Goal: Navigation & Orientation: Find specific page/section

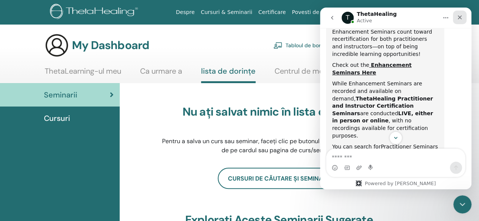
click at [458, 12] on div "Close" at bounding box center [460, 18] width 14 height 14
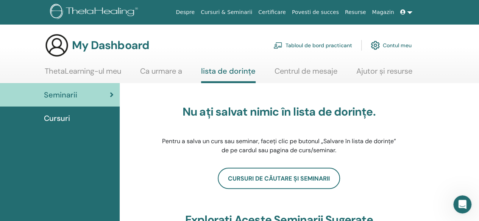
scroll to position [474, 0]
click at [176, 72] on link "Ca urmare a" at bounding box center [161, 74] width 42 height 15
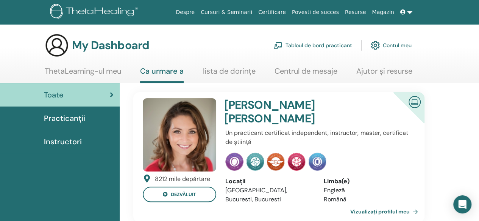
click at [402, 46] on link "Contul meu" at bounding box center [391, 45] width 41 height 17
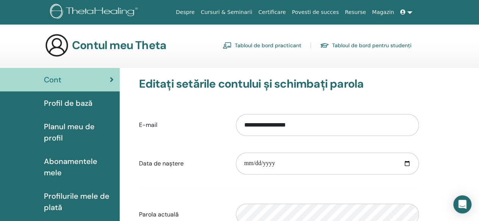
click at [382, 44] on link "Tabloul de bord pentru studenți" at bounding box center [366, 45] width 92 height 12
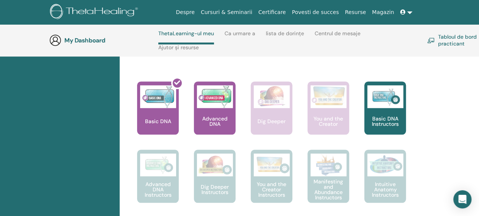
scroll to position [297, 0]
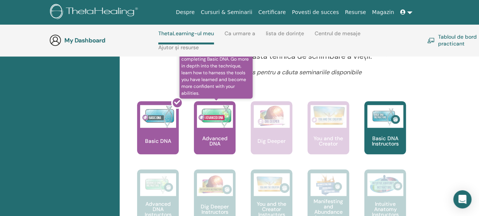
click at [213, 139] on p "Advanced DNA" at bounding box center [215, 141] width 42 height 11
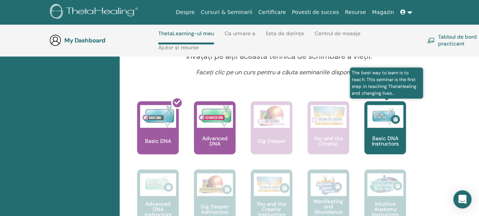
click at [388, 132] on div "Basic DNA Instructors" at bounding box center [385, 127] width 42 height 53
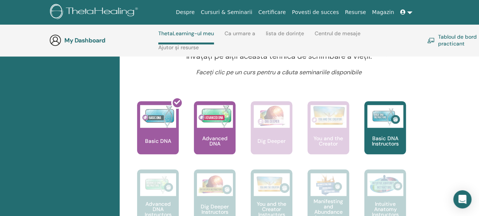
click at [452, 41] on link "Tabloul de bord practicant" at bounding box center [460, 40] width 67 height 17
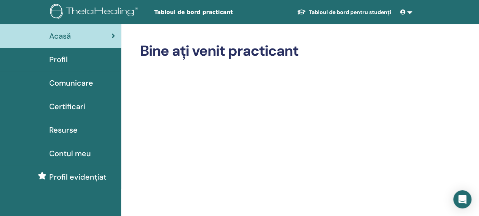
click at [64, 150] on span "Contul meu" at bounding box center [70, 153] width 42 height 11
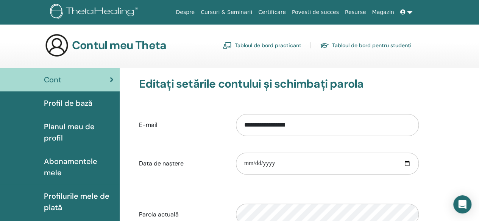
click at [401, 10] on icon at bounding box center [402, 11] width 5 height 5
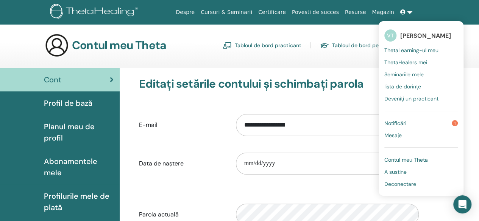
click at [399, 122] on span "Notificări" at bounding box center [395, 123] width 22 height 7
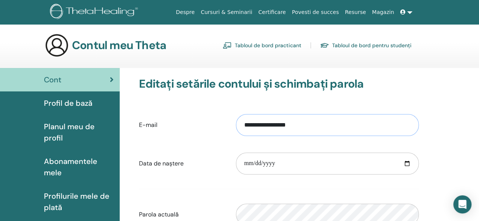
click at [399, 122] on input "**********" at bounding box center [327, 125] width 183 height 22
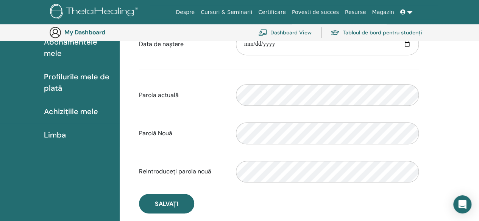
scroll to position [168, 0]
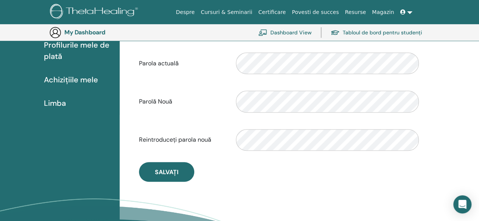
click at [52, 102] on span "Limba" at bounding box center [55, 103] width 22 height 11
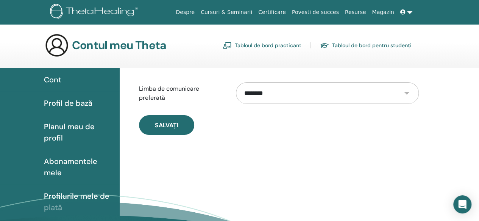
click at [407, 12] on link at bounding box center [406, 12] width 18 height 14
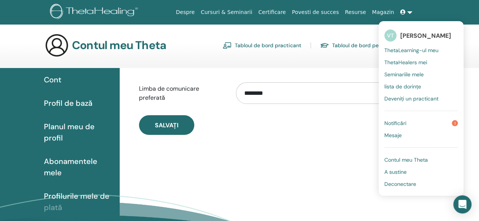
click at [398, 120] on span "Notificări" at bounding box center [395, 123] width 22 height 7
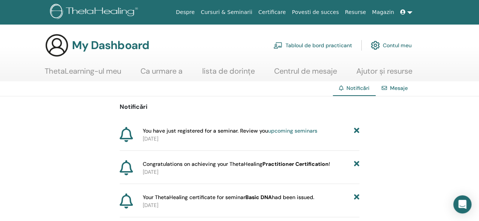
click at [285, 131] on link "upcoming seminars" at bounding box center [292, 131] width 49 height 7
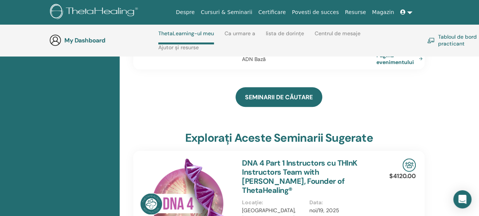
scroll to position [183, 0]
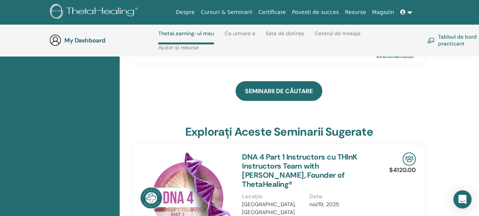
click at [446, 41] on link "Tabloul de bord practicant" at bounding box center [460, 40] width 67 height 17
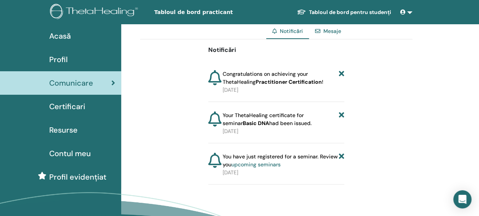
click at [60, 55] on span "Profil" at bounding box center [58, 59] width 19 height 11
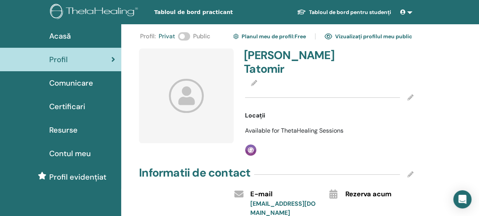
click at [83, 82] on span "Comunicare" at bounding box center [71, 82] width 44 height 11
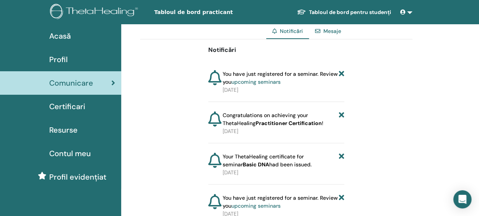
click at [79, 104] on span "Certificari" at bounding box center [67, 106] width 36 height 11
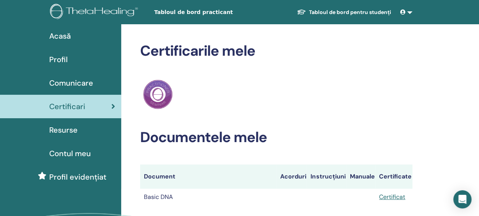
click at [65, 129] on span "Resurse" at bounding box center [63, 129] width 28 height 11
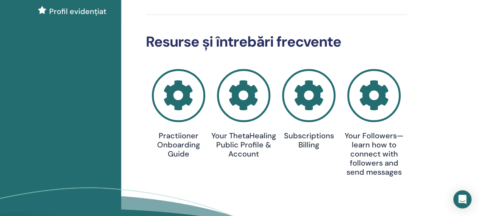
scroll to position [151, 0]
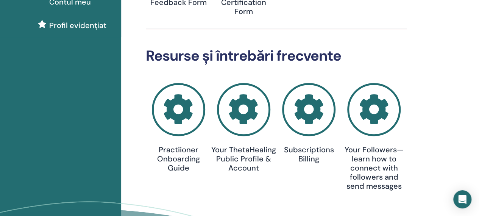
click at [248, 100] on icon at bounding box center [243, 109] width 53 height 53
